Goal: Task Accomplishment & Management: Manage account settings

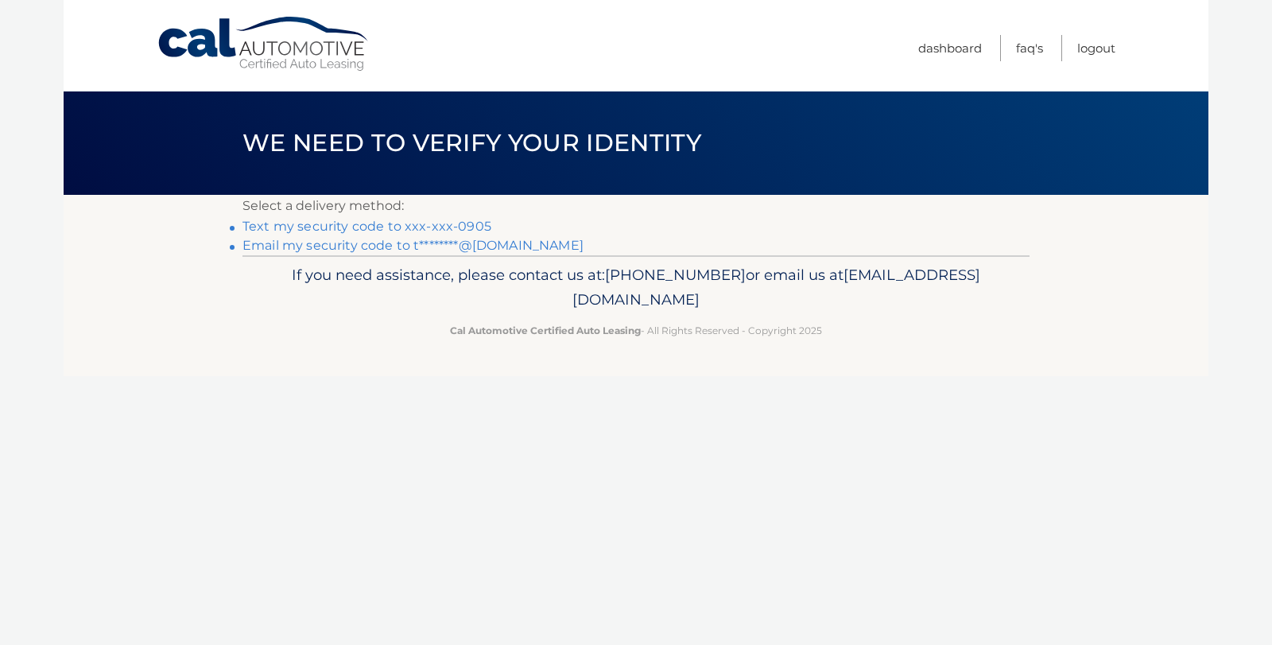
click at [422, 223] on link "Text my security code to xxx-xxx-0905" at bounding box center [366, 226] width 249 height 15
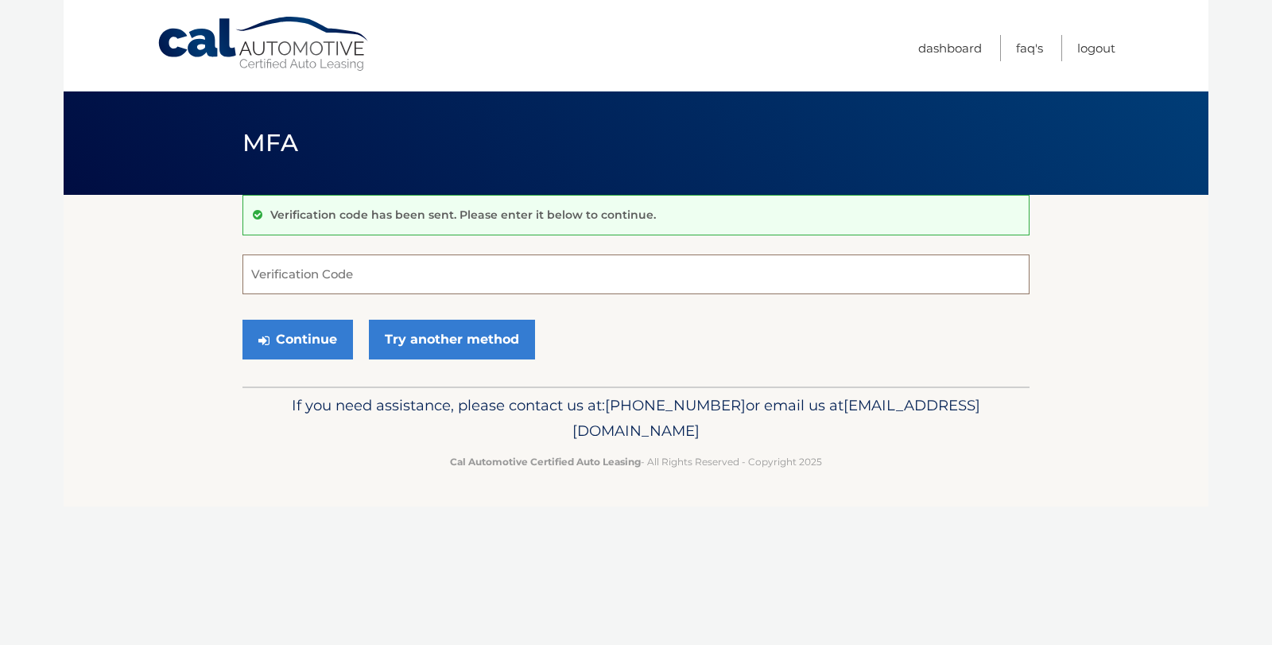
click at [384, 282] on input "Verification Code" at bounding box center [635, 274] width 787 height 40
type input "035302"
click at [285, 334] on button "Continue" at bounding box center [297, 339] width 110 height 40
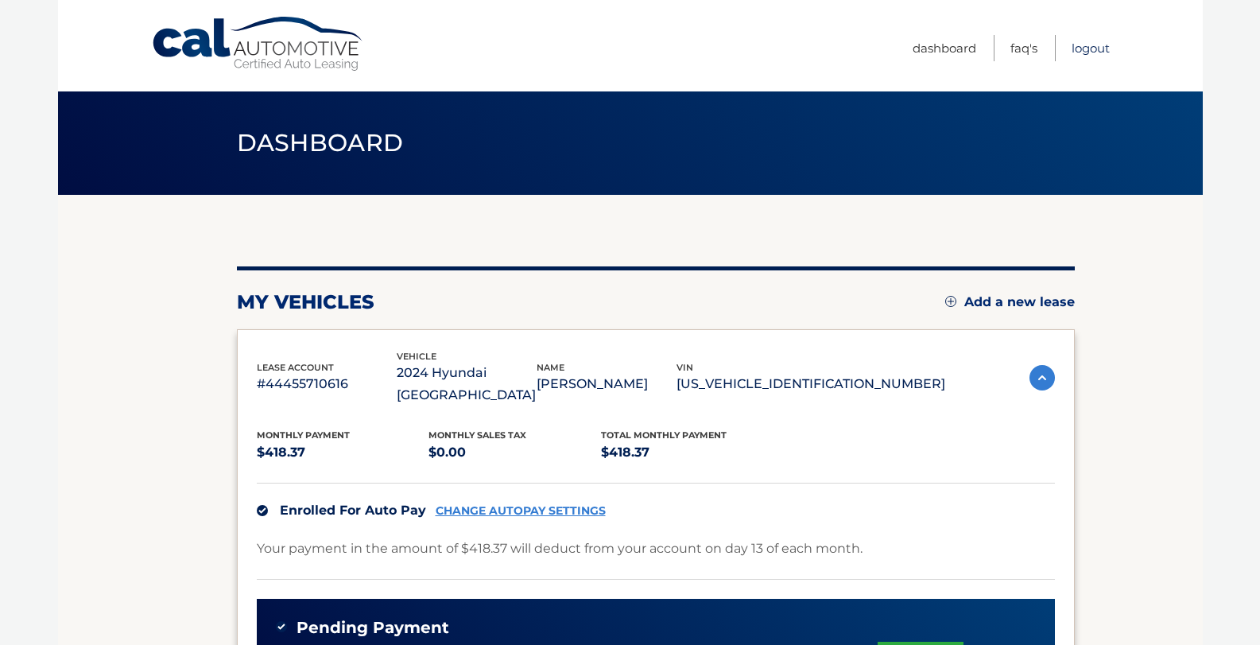
click at [1079, 52] on link "Logout" at bounding box center [1090, 48] width 38 height 26
